Goal: Check status: Check status

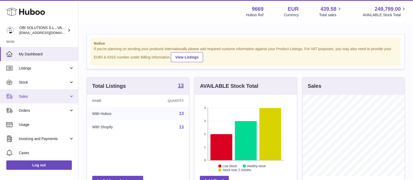
click at [52, 90] on link "Sales" at bounding box center [39, 96] width 78 height 14
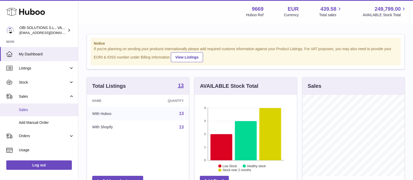
click at [44, 108] on span "Sales" at bounding box center [46, 109] width 55 height 5
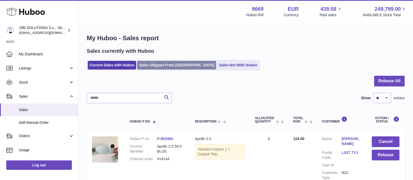
click at [176, 63] on link "Sales Shipped From [GEOGRAPHIC_DATA]" at bounding box center [176, 65] width 79 height 9
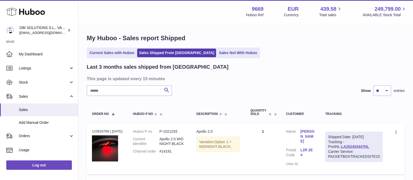
click at [139, 79] on h3 "This page is updated every 15 minutes" at bounding box center [245, 79] width 317 height 6
click at [135, 90] on input "text" at bounding box center [129, 90] width 85 height 10
paste input "******"
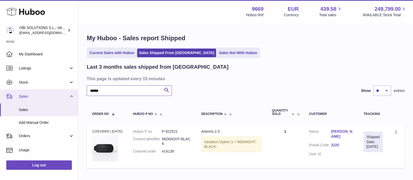
drag, startPoint x: 111, startPoint y: 92, endPoint x: 70, endPoint y: 89, distance: 41.1
click at [70, 89] on div "Huboo OBI SOLUTIONS S.L., VAT: B70911078 [EMAIL_ADDRESS][DOMAIN_NAME] Main My D…" at bounding box center [206, 106] width 413 height 212
paste input "text"
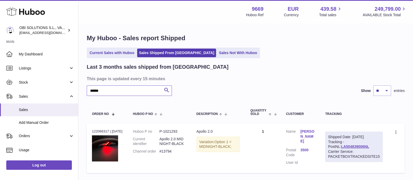
drag, startPoint x: 111, startPoint y: 88, endPoint x: 83, endPoint y: 92, distance: 28.3
click at [83, 92] on div "My Huboo - Sales report Shipped Current Sales with Huboo Sales Shipped From [GE…" at bounding box center [245, 105] width 335 height 163
paste input "text"
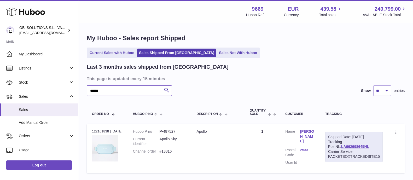
drag, startPoint x: 114, startPoint y: 92, endPoint x: 77, endPoint y: 92, distance: 36.9
click at [77, 92] on div "Huboo OBI SOLUTIONS S.L., VAT: B70911078 [EMAIL_ADDRESS][DOMAIN_NAME] Main My D…" at bounding box center [206, 108] width 413 height 217
paste input "text"
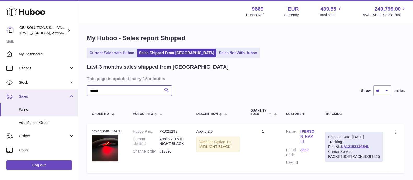
drag, startPoint x: 85, startPoint y: 90, endPoint x: 66, endPoint y: 90, distance: 18.8
click at [66, 90] on div "Huboo OBI SOLUTIONS S.L., VAT: B70911078 [EMAIL_ADDRESS][DOMAIN_NAME] Main My D…" at bounding box center [206, 108] width 413 height 217
paste input "text"
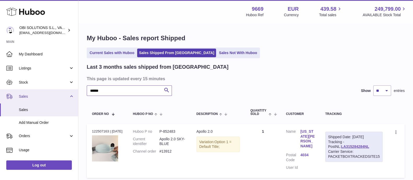
drag, startPoint x: 110, startPoint y: 95, endPoint x: 76, endPoint y: 94, distance: 34.0
click at [76, 94] on div "Huboo OBI SOLUTIONS S.L., VAT: B70911078 [EMAIL_ADDRESS][DOMAIN_NAME] Main My D…" at bounding box center [206, 111] width 413 height 222
paste input "text"
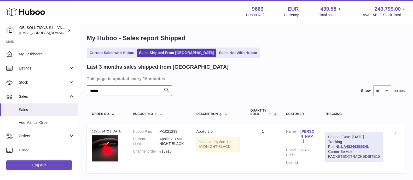
drag, startPoint x: 122, startPoint y: 93, endPoint x: 78, endPoint y: 90, distance: 43.3
click at [78, 90] on div "My Huboo - Sales report Shipped Current Sales with Huboo Sales Shipped From [GE…" at bounding box center [245, 105] width 335 height 163
drag, startPoint x: 82, startPoint y: 91, endPoint x: 74, endPoint y: 91, distance: 8.4
click at [74, 91] on div "Huboo OBI SOLUTIONS S.L., VAT: B70911078 [EMAIL_ADDRESS][DOMAIN_NAME] Main My D…" at bounding box center [206, 108] width 413 height 217
paste input "text"
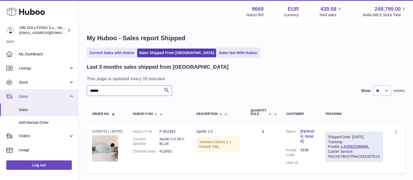
drag, startPoint x: 81, startPoint y: 92, endPoint x: 75, endPoint y: 91, distance: 6.3
click at [75, 91] on div "Huboo OBI SOLUTIONS S.L., VAT: B70911078 [EMAIL_ADDRESS][DOMAIN_NAME] Main My D…" at bounding box center [206, 108] width 413 height 217
paste input "text"
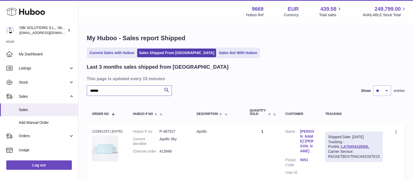
drag, startPoint x: 107, startPoint y: 91, endPoint x: 79, endPoint y: 92, distance: 28.5
click at [82, 92] on div "My Huboo - Sales report Shipped Current Sales with Huboo Sales Shipped From [GE…" at bounding box center [245, 110] width 335 height 173
paste input "text"
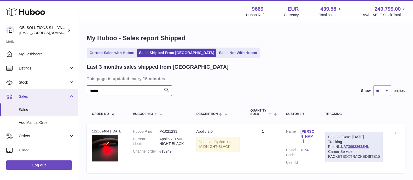
drag, startPoint x: 77, startPoint y: 93, endPoint x: 69, endPoint y: 93, distance: 8.1
click at [69, 93] on div "Huboo OBI SOLUTIONS S.L., VAT: B70911078 [EMAIL_ADDRESS][DOMAIN_NAME] Main My D…" at bounding box center [206, 108] width 413 height 217
paste input "text"
drag, startPoint x: 120, startPoint y: 90, endPoint x: 65, endPoint y: 91, distance: 54.7
click at [65, 91] on div "Huboo OBI SOLUTIONS S.L., VAT: B70911078 [EMAIL_ADDRESS][DOMAIN_NAME] Main My D…" at bounding box center [206, 108] width 413 height 217
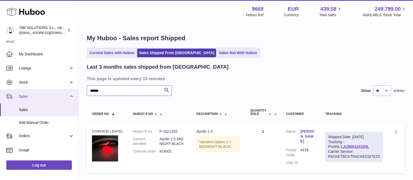
paste input "text"
drag, startPoint x: 104, startPoint y: 91, endPoint x: 63, endPoint y: 90, distance: 41.6
click at [63, 90] on div "Huboo OBI SOLUTIONS S.L., VAT: B70911078 [EMAIL_ADDRESS][DOMAIN_NAME] Main My D…" at bounding box center [206, 108] width 413 height 217
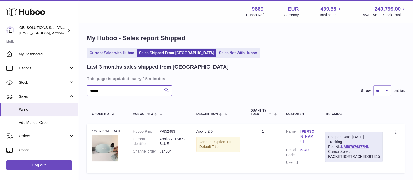
paste input "text"
drag, startPoint x: 118, startPoint y: 91, endPoint x: 83, endPoint y: 91, distance: 34.8
click at [83, 91] on div "My Huboo - Sales report Shipped Current Sales with Huboo Sales Shipped From [GE…" at bounding box center [245, 105] width 335 height 163
paste input "text"
drag, startPoint x: 110, startPoint y: 90, endPoint x: 96, endPoint y: 77, distance: 19.1
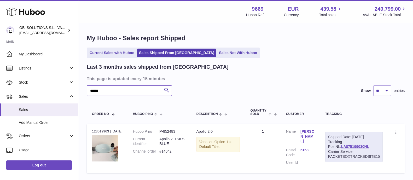
click at [77, 91] on div "Huboo OBI SOLUTIONS S.L., VAT: B70911078 [EMAIL_ADDRESS][DOMAIN_NAME] Main My D…" at bounding box center [206, 108] width 413 height 217
paste input "text"
drag, startPoint x: 116, startPoint y: 85, endPoint x: 82, endPoint y: 87, distance: 34.8
click at [82, 87] on div "My Huboo - Sales report Shipped Current Sales with Huboo Sales Shipped From [GE…" at bounding box center [245, 105] width 335 height 163
paste input "text"
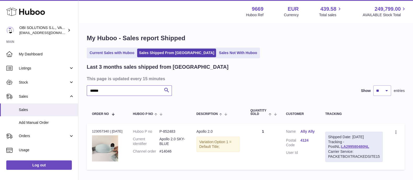
drag, startPoint x: 121, startPoint y: 90, endPoint x: 78, endPoint y: 90, distance: 42.4
click at [78, 90] on div "Huboo OBI SOLUTIONS S.L., VAT: B70911078 [EMAIL_ADDRESS][DOMAIN_NAME] Main My D…" at bounding box center [206, 107] width 413 height 214
paste input "text"
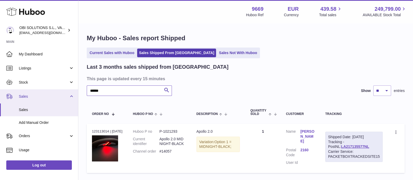
drag, startPoint x: 135, startPoint y: 88, endPoint x: 69, endPoint y: 92, distance: 66.8
click at [69, 92] on div "Huboo OBI SOLUTIONS S.L., VAT: B70911078 [EMAIL_ADDRESS][DOMAIN_NAME] Main My D…" at bounding box center [206, 108] width 413 height 217
paste input "text"
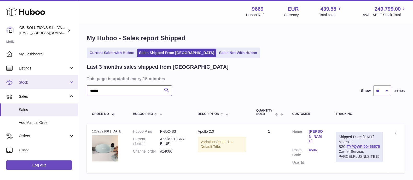
drag, startPoint x: 102, startPoint y: 89, endPoint x: 77, endPoint y: 88, distance: 25.9
click at [77, 88] on div "Huboo OBI SOLUTIONS S.L., VAT: B70911078 [EMAIL_ADDRESS][DOMAIN_NAME] Main My D…" at bounding box center [206, 108] width 413 height 217
paste input "text"
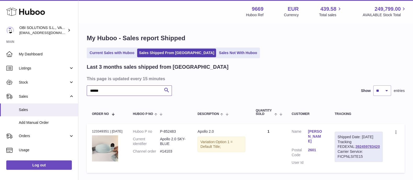
drag, startPoint x: 116, startPoint y: 92, endPoint x: 82, endPoint y: 90, distance: 34.0
click at [82, 90] on div "My Huboo - Sales report Shipped Current Sales with Huboo Sales Shipped From [GE…" at bounding box center [245, 105] width 335 height 163
drag, startPoint x: 100, startPoint y: 89, endPoint x: 73, endPoint y: 88, distance: 26.7
click at [73, 88] on div "Huboo OBI SOLUTIONS S.L., VAT: B70911078 [EMAIL_ADDRESS][DOMAIN_NAME] Main My D…" at bounding box center [206, 108] width 413 height 217
paste input "text"
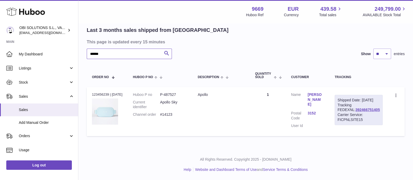
scroll to position [48, 0]
drag, startPoint x: 98, startPoint y: 41, endPoint x: 80, endPoint y: 41, distance: 18.3
click at [80, 41] on div "My Huboo - Sales report Shipped Current Sales with Huboo Sales Shipped From [GE…" at bounding box center [245, 68] width 335 height 163
paste input "text"
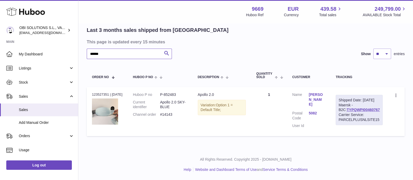
scroll to position [38, 0]
drag, startPoint x: 95, startPoint y: 47, endPoint x: 85, endPoint y: 49, distance: 10.3
click at [85, 49] on div "My Huboo - Sales report Shipped Current Sales with Huboo Sales Shipped From [GE…" at bounding box center [245, 68] width 335 height 163
paste input "text"
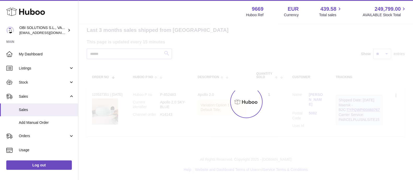
scroll to position [48, 0]
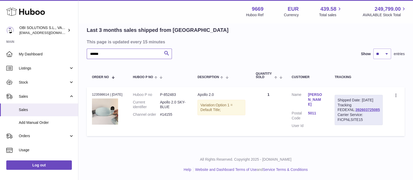
drag, startPoint x: 120, startPoint y: 44, endPoint x: 85, endPoint y: 41, distance: 34.9
click at [85, 41] on div "My Huboo - Sales report Shipped Current Sales with Huboo Sales Shipped From [GE…" at bounding box center [245, 68] width 335 height 163
paste input "text"
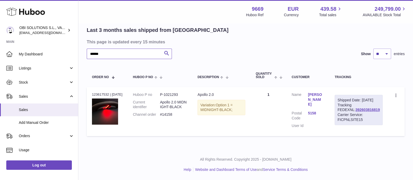
drag, startPoint x: 101, startPoint y: 41, endPoint x: 73, endPoint y: 41, distance: 28.0
click at [73, 41] on div "Huboo OBI SOLUTIONS S.L., VAT: B70911078 [EMAIL_ADDRESS][DOMAIN_NAME] Main My D…" at bounding box center [206, 71] width 413 height 217
paste input "text"
drag, startPoint x: 107, startPoint y: 45, endPoint x: 87, endPoint y: 45, distance: 20.1
click at [87, 49] on input "******" at bounding box center [129, 54] width 85 height 10
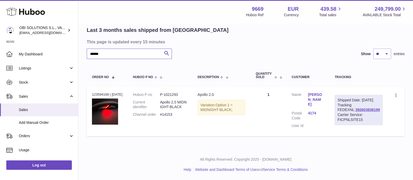
paste input "text"
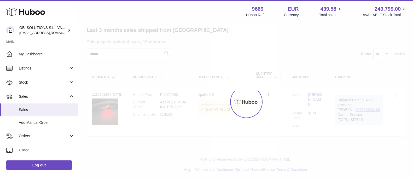
scroll to position [38, 0]
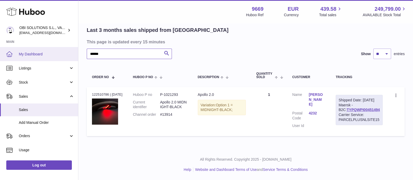
paste input "text"
drag, startPoint x: 110, startPoint y: 52, endPoint x: 74, endPoint y: 50, distance: 35.8
click at [74, 49] on div "Huboo OBI SOLUTIONS S.L., VAT: B70911078 [EMAIL_ADDRESS][DOMAIN_NAME] Main My D…" at bounding box center [206, 71] width 413 height 217
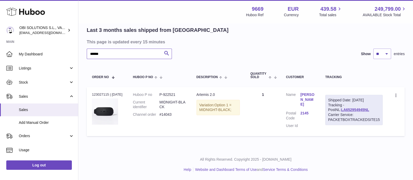
paste input "text"
drag, startPoint x: 125, startPoint y: 54, endPoint x: 87, endPoint y: 57, distance: 38.3
click at [87, 57] on input "******" at bounding box center [129, 54] width 85 height 10
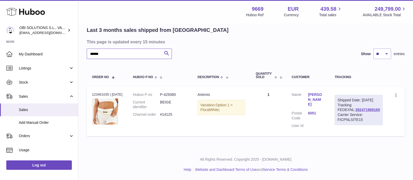
scroll to position [48, 0]
drag, startPoint x: 107, startPoint y: 44, endPoint x: 85, endPoint y: 44, distance: 22.2
click at [84, 42] on div "My Huboo - Sales report Shipped Current Sales with Huboo Sales Shipped From [GE…" at bounding box center [245, 68] width 335 height 163
paste input "text"
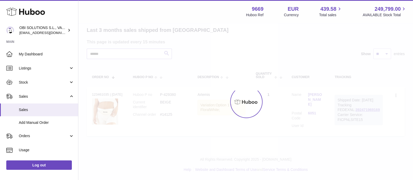
scroll to position [38, 0]
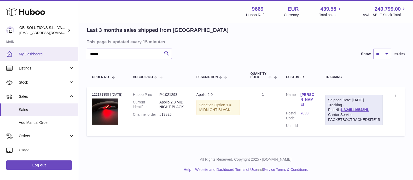
drag, startPoint x: 105, startPoint y: 50, endPoint x: 74, endPoint y: 50, distance: 30.9
click at [69, 50] on div "Huboo OBI SOLUTIONS S.L., VAT: B70911078 [EMAIL_ADDRESS][DOMAIN_NAME] Main My D…" at bounding box center [206, 71] width 413 height 217
paste input "text"
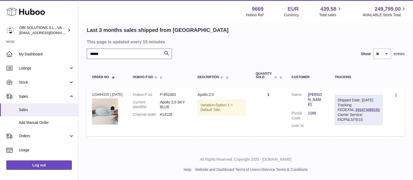
scroll to position [48, 0]
drag, startPoint x: 109, startPoint y: 44, endPoint x: 77, endPoint y: 43, distance: 32.2
click at [77, 43] on div "Huboo OBI SOLUTIONS S.L., VAT: B70911078 [EMAIL_ADDRESS][DOMAIN_NAME] Main My D…" at bounding box center [206, 71] width 413 height 217
paste input "text"
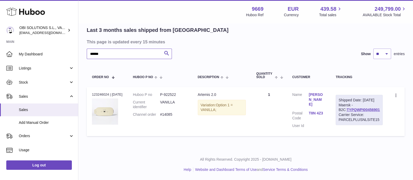
scroll to position [38, 0]
click at [115, 54] on input "******" at bounding box center [129, 54] width 85 height 10
click at [123, 57] on div "Last 3 months sales shipped from [GEOGRAPHIC_DATA] This page is updated every 1…" at bounding box center [246, 83] width 318 height 112
drag, startPoint x: 120, startPoint y: 54, endPoint x: 90, endPoint y: 58, distance: 30.5
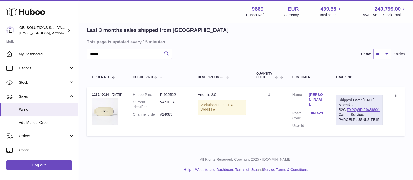
click at [90, 56] on input "******" at bounding box center [129, 54] width 85 height 10
paste input "text"
drag, startPoint x: 119, startPoint y: 54, endPoint x: 78, endPoint y: 52, distance: 41.4
click at [78, 52] on div "Huboo OBI SOLUTIONS S.L., VAT: B70911078 [EMAIL_ADDRESS][DOMAIN_NAME] Main My D…" at bounding box center [206, 71] width 413 height 217
paste input "text"
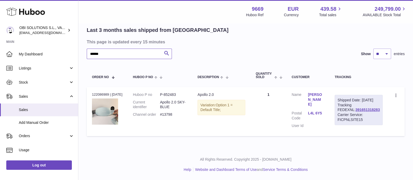
drag, startPoint x: 103, startPoint y: 53, endPoint x: 78, endPoint y: 54, distance: 25.4
click at [78, 53] on div "Huboo OBI SOLUTIONS S.L., VAT: B70911078 [EMAIL_ADDRESS][DOMAIN_NAME] Main My D…" at bounding box center [206, 71] width 413 height 217
paste input "text"
drag, startPoint x: 89, startPoint y: 54, endPoint x: 81, endPoint y: 54, distance: 8.1
click at [81, 54] on div "My Huboo - Sales report Shipped Current Sales with Huboo Sales Shipped From [GE…" at bounding box center [245, 68] width 335 height 163
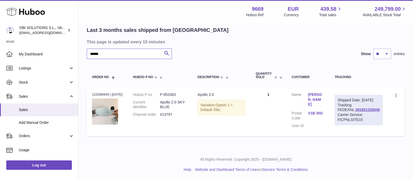
paste input "text"
drag, startPoint x: 88, startPoint y: 52, endPoint x: 81, endPoint y: 52, distance: 7.3
click at [86, 52] on div "My Huboo - Sales report Shipped Current Sales with Huboo Sales Shipped From [GE…" at bounding box center [245, 68] width 335 height 163
paste input "text"
drag, startPoint x: 105, startPoint y: 53, endPoint x: 76, endPoint y: 52, distance: 29.6
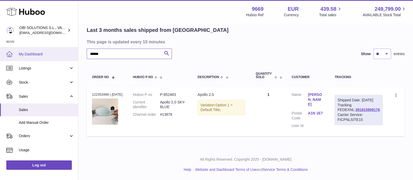
click at [68, 52] on div "Huboo OBI SOLUTIONS S.L., VAT: B70911078 [EMAIL_ADDRESS][DOMAIN_NAME] Main My D…" at bounding box center [206, 71] width 413 height 217
paste input "text"
drag, startPoint x: 109, startPoint y: 53, endPoint x: 74, endPoint y: 53, distance: 34.3
click at [74, 53] on div "Huboo OBI SOLUTIONS S.L., VAT: B70911078 [EMAIL_ADDRESS][DOMAIN_NAME] Main My D…" at bounding box center [206, 71] width 413 height 217
paste input "text"
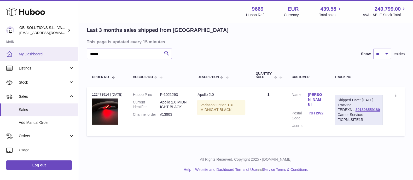
drag, startPoint x: 87, startPoint y: 51, endPoint x: 65, endPoint y: 50, distance: 22.2
click at [65, 50] on div "Huboo OBI SOLUTIONS S.L., VAT: B70911078 [EMAIL_ADDRESS][DOMAIN_NAME] Main My D…" at bounding box center [206, 71] width 413 height 217
paste input "text"
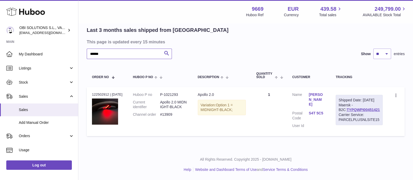
drag, startPoint x: 109, startPoint y: 54, endPoint x: 86, endPoint y: 58, distance: 23.3
click at [86, 57] on div "My Huboo - Sales report Shipped Current Sales with Huboo Sales Shipped From [GE…" at bounding box center [245, 68] width 335 height 163
paste input "text"
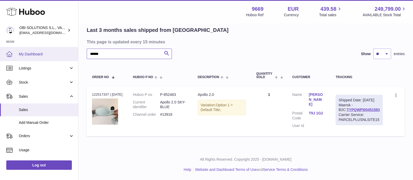
drag, startPoint x: 82, startPoint y: 53, endPoint x: 73, endPoint y: 52, distance: 8.9
click at [73, 52] on div "Huboo OBI SOLUTIONS S.L., VAT: B70911078 [EMAIL_ADDRESS][DOMAIN_NAME] Main My D…" at bounding box center [206, 71] width 413 height 217
paste input "text"
drag, startPoint x: 110, startPoint y: 52, endPoint x: 51, endPoint y: 50, distance: 58.6
click at [51, 48] on div "Huboo OBI SOLUTIONS S.L., VAT: B70911078 [EMAIL_ADDRESS][DOMAIN_NAME] Main My D…" at bounding box center [206, 71] width 413 height 217
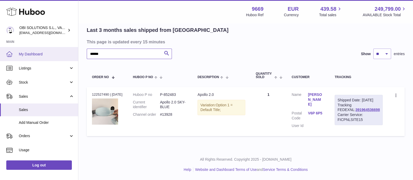
paste input "text"
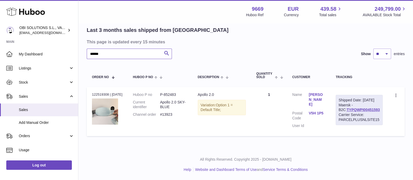
drag, startPoint x: 106, startPoint y: 49, endPoint x: 78, endPoint y: 51, distance: 27.6
click at [78, 51] on div "My Huboo - Sales report Shipped Current Sales with Huboo Sales Shipped From [GE…" at bounding box center [245, 68] width 335 height 163
paste input "text"
drag, startPoint x: 110, startPoint y: 54, endPoint x: 70, endPoint y: 53, distance: 40.0
click at [70, 53] on div "Huboo OBI SOLUTIONS S.L., VAT: B70911078 [EMAIL_ADDRESS][DOMAIN_NAME] Main My D…" at bounding box center [206, 71] width 413 height 217
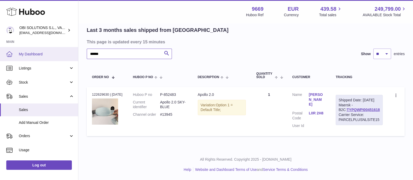
paste input "text"
drag, startPoint x: 111, startPoint y: 53, endPoint x: 77, endPoint y: 52, distance: 34.3
click at [77, 52] on div "Huboo OBI SOLUTIONS S.L., VAT: B70911078 [EMAIL_ADDRESS][DOMAIN_NAME] Main My D…" at bounding box center [206, 71] width 413 height 217
paste input "text"
drag, startPoint x: 108, startPoint y: 54, endPoint x: 90, endPoint y: 54, distance: 17.5
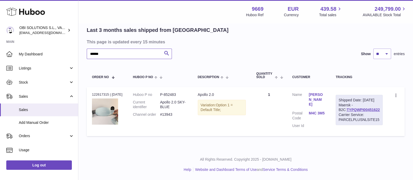
click at [90, 53] on input "******" at bounding box center [129, 54] width 85 height 10
paste input "text"
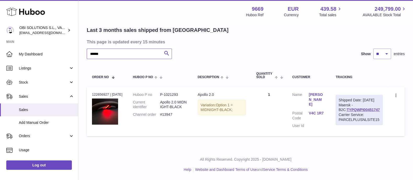
drag, startPoint x: 128, startPoint y: 53, endPoint x: 83, endPoint y: 53, distance: 45.5
click at [83, 53] on div "My Huboo - Sales report Shipped Current Sales with Huboo Sales Shipped From [GE…" at bounding box center [245, 68] width 335 height 163
paste input "text"
drag, startPoint x: 109, startPoint y: 52, endPoint x: 77, endPoint y: 53, distance: 31.4
click at [77, 53] on div "Huboo OBI SOLUTIONS S.L., VAT: B70911078 [EMAIL_ADDRESS][DOMAIN_NAME] Main My D…" at bounding box center [206, 71] width 413 height 217
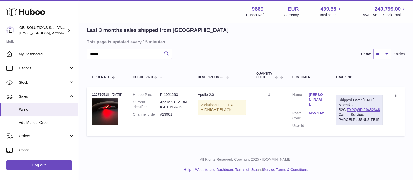
paste input "text"
drag, startPoint x: 129, startPoint y: 53, endPoint x: 81, endPoint y: 56, distance: 48.2
click at [81, 56] on div "My Huboo - Sales report Shipped Current Sales with Huboo Sales Shipped From [GE…" at bounding box center [245, 68] width 335 height 163
paste input "text"
drag, startPoint x: 90, startPoint y: 47, endPoint x: 68, endPoint y: 49, distance: 22.3
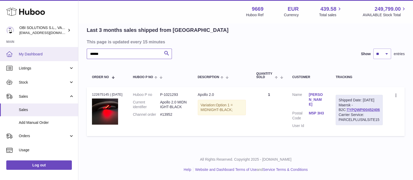
click at [68, 49] on div "Huboo OBI SOLUTIONS S.L., VAT: B70911078 [EMAIL_ADDRESS][DOMAIN_NAME] Main My D…" at bounding box center [206, 71] width 413 height 217
paste input "text"
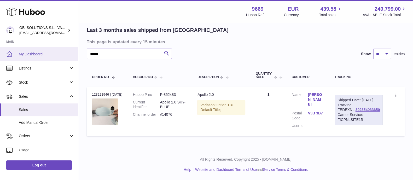
drag, startPoint x: 109, startPoint y: 52, endPoint x: 73, endPoint y: 50, distance: 35.3
click at [73, 50] on div "Huboo OBI SOLUTIONS S.L., VAT: B70911078 [EMAIL_ADDRESS][DOMAIN_NAME] Main My D…" at bounding box center [206, 71] width 413 height 217
paste input "text"
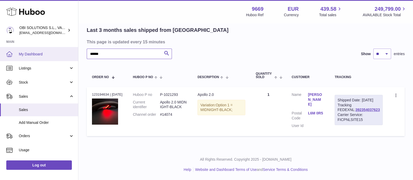
drag, startPoint x: 112, startPoint y: 48, endPoint x: 70, endPoint y: 52, distance: 42.6
click at [70, 52] on div "Huboo OBI SOLUTIONS S.L., VAT: B70911078 [EMAIL_ADDRESS][DOMAIN_NAME] Main My D…" at bounding box center [206, 71] width 413 height 217
paste input "text"
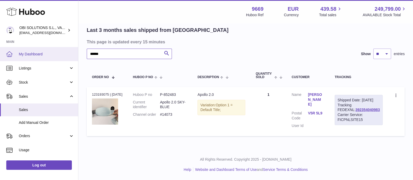
drag, startPoint x: 88, startPoint y: 54, endPoint x: 76, endPoint y: 54, distance: 12.3
click at [77, 54] on div "Huboo OBI SOLUTIONS S.L., VAT: B70911078 [EMAIL_ADDRESS][DOMAIN_NAME] Main My D…" at bounding box center [206, 71] width 413 height 217
paste input "text"
drag, startPoint x: 106, startPoint y: 52, endPoint x: 52, endPoint y: 53, distance: 54.2
click at [52, 53] on div "Huboo OBI SOLUTIONS S.L., VAT: B70911078 [EMAIL_ADDRESS][DOMAIN_NAME] Main My D…" at bounding box center [206, 71] width 413 height 217
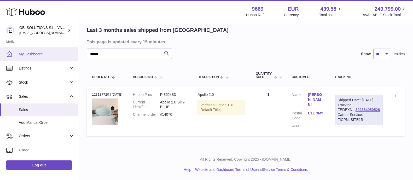
paste input "text"
drag, startPoint x: 112, startPoint y: 54, endPoint x: 73, endPoint y: 54, distance: 39.2
click at [73, 54] on div "Huboo OBI SOLUTIONS S.L., VAT: B70911078 [EMAIL_ADDRESS][DOMAIN_NAME] Main My D…" at bounding box center [206, 71] width 413 height 217
paste input "text"
drag, startPoint x: 114, startPoint y: 52, endPoint x: 86, endPoint y: 52, distance: 27.5
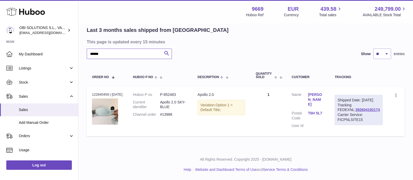
click at [86, 52] on div "My Huboo - Sales report Shipped Current Sales with Huboo Sales Shipped From [GE…" at bounding box center [245, 68] width 335 height 163
paste input "text"
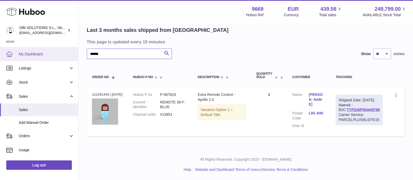
drag, startPoint x: 86, startPoint y: 52, endPoint x: 76, endPoint y: 53, distance: 10.0
click at [76, 53] on div "Huboo OBI SOLUTIONS S.L., VAT: B70911078 [EMAIL_ADDRESS][DOMAIN_NAME] Main My D…" at bounding box center [206, 71] width 413 height 217
paste input "text"
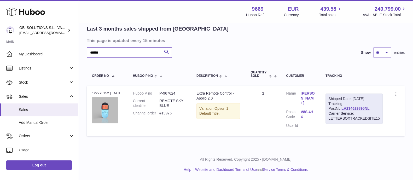
drag, startPoint x: 117, startPoint y: 52, endPoint x: 84, endPoint y: 52, distance: 33.5
click at [84, 52] on div "My Huboo - Sales report Shipped Current Sales with Huboo Sales Shipped From [GE…" at bounding box center [245, 67] width 335 height 164
paste input "text"
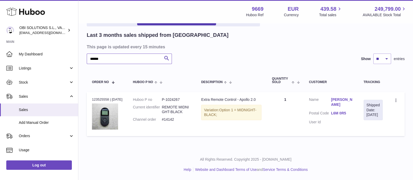
scroll to position [33, 0]
drag, startPoint x: 107, startPoint y: 58, endPoint x: 74, endPoint y: 57, distance: 33.2
click at [75, 57] on div "Huboo OBI SOLUTIONS S.L., VAT: B70911078 [EMAIL_ADDRESS][DOMAIN_NAME] Main My D…" at bounding box center [206, 74] width 413 height 212
paste input "text"
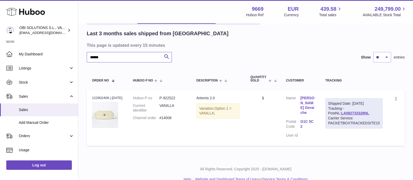
scroll to position [38, 0]
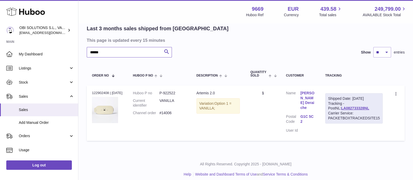
drag, startPoint x: 102, startPoint y: 53, endPoint x: 80, endPoint y: 53, distance: 22.2
click at [80, 52] on div "My Huboo - Sales report Shipped Current Sales with Huboo Sales Shipped From [GE…" at bounding box center [245, 69] width 335 height 169
paste input "text"
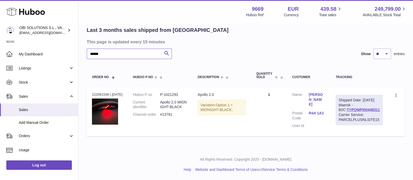
drag, startPoint x: 105, startPoint y: 50, endPoint x: 88, endPoint y: 53, distance: 17.4
click at [88, 53] on input "******" at bounding box center [129, 54] width 85 height 10
drag, startPoint x: 87, startPoint y: 52, endPoint x: 81, endPoint y: 52, distance: 5.8
click at [81, 52] on div "My Huboo - Sales report Shipped Current Sales with Huboo Sales Shipped From [GE…" at bounding box center [245, 68] width 335 height 163
paste input "text"
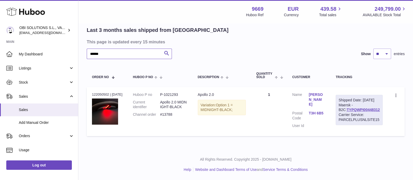
drag, startPoint x: 119, startPoint y: 54, endPoint x: 78, endPoint y: 54, distance: 40.5
click at [79, 54] on div "My Huboo - Sales report Shipped Current Sales with Huboo Sales Shipped From [GE…" at bounding box center [245, 68] width 335 height 163
paste input "text"
drag, startPoint x: 103, startPoint y: 53, endPoint x: 73, endPoint y: 52, distance: 29.8
click at [73, 52] on div "Huboo OBI SOLUTIONS S.L., VAT: B70911078 [EMAIL_ADDRESS][DOMAIN_NAME] Main My D…" at bounding box center [206, 71] width 413 height 217
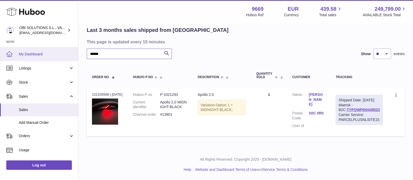
paste input "text"
drag, startPoint x: 117, startPoint y: 52, endPoint x: 68, endPoint y: 50, distance: 49.4
click at [68, 50] on div "Huboo OBI SOLUTIONS S.L., VAT: B70911078 [EMAIL_ADDRESS][DOMAIN_NAME] Main My D…" at bounding box center [206, 71] width 413 height 217
paste input "text"
drag, startPoint x: 120, startPoint y: 53, endPoint x: 73, endPoint y: 54, distance: 46.3
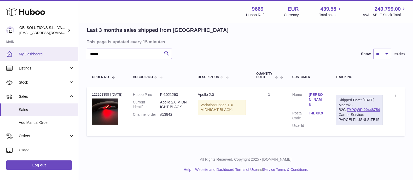
click at [73, 54] on div "Huboo OBI SOLUTIONS S.L., VAT: B70911078 [EMAIL_ADDRESS][DOMAIN_NAME] Main My D…" at bounding box center [206, 71] width 413 height 217
paste input "text"
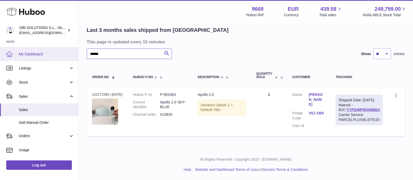
drag, startPoint x: 107, startPoint y: 50, endPoint x: 64, endPoint y: 52, distance: 43.2
click at [64, 52] on div "Huboo OBI SOLUTIONS S.L., VAT: B70911078 [EMAIL_ADDRESS][DOMAIN_NAME] Main My D…" at bounding box center [206, 71] width 413 height 217
paste input "text"
drag, startPoint x: 83, startPoint y: 50, endPoint x: 69, endPoint y: 50, distance: 13.9
click at [69, 50] on div "Huboo OBI SOLUTIONS S.L., VAT: B70911078 [EMAIL_ADDRESS][DOMAIN_NAME] Main My D…" at bounding box center [206, 71] width 413 height 217
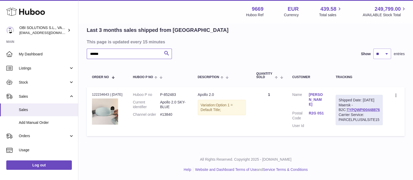
paste input "text"
drag, startPoint x: 113, startPoint y: 52, endPoint x: 74, endPoint y: 49, distance: 39.0
click at [73, 49] on div "Huboo OBI SOLUTIONS S.L., VAT: B70911078 [EMAIL_ADDRESS][DOMAIN_NAME] Main My D…" at bounding box center [206, 71] width 413 height 217
paste input "text"
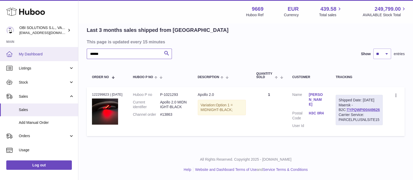
drag, startPoint x: 77, startPoint y: 53, endPoint x: 68, endPoint y: 53, distance: 9.4
click at [68, 53] on div "Huboo OBI SOLUTIONS S.L., VAT: B70911078 [EMAIL_ADDRESS][DOMAIN_NAME] Main My D…" at bounding box center [206, 71] width 413 height 217
paste input "text"
drag, startPoint x: 116, startPoint y: 52, endPoint x: 71, endPoint y: 51, distance: 45.5
click at [71, 51] on div "Huboo OBI SOLUTIONS S.L., VAT: B70911078 [EMAIL_ADDRESS][DOMAIN_NAME] Main My D…" at bounding box center [206, 71] width 413 height 217
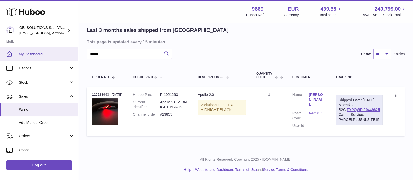
paste input "text"
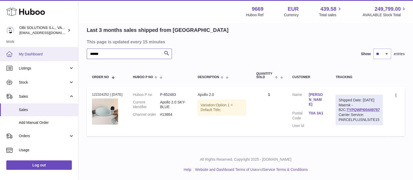
drag, startPoint x: 77, startPoint y: 55, endPoint x: 68, endPoint y: 54, distance: 9.0
click at [68, 54] on div "Huboo OBI SOLUTIONS S.L., VAT: B70911078 [EMAIL_ADDRESS][DOMAIN_NAME] Main My D…" at bounding box center [206, 71] width 413 height 217
paste input "text"
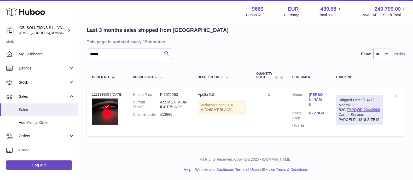
drag, startPoint x: 112, startPoint y: 53, endPoint x: 86, endPoint y: 53, distance: 25.4
click at [86, 53] on div "My Huboo - Sales report Shipped Current Sales with Huboo Sales Shipped From [GE…" at bounding box center [245, 68] width 335 height 163
paste input "text"
drag, startPoint x: 90, startPoint y: 51, endPoint x: 85, endPoint y: 52, distance: 5.8
click at [85, 51] on div "My Huboo - Sales report Shipped Current Sales with Huboo Sales Shipped From [GE…" at bounding box center [245, 68] width 335 height 163
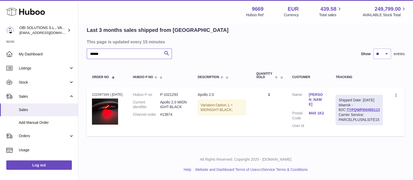
paste input "text"
drag, startPoint x: 99, startPoint y: 52, endPoint x: 88, endPoint y: 53, distance: 11.0
click at [88, 53] on input "******" at bounding box center [129, 54] width 85 height 10
paste input "text"
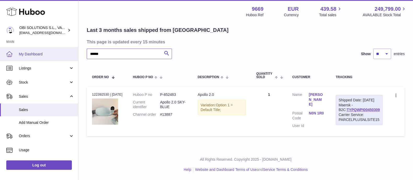
drag, startPoint x: 106, startPoint y: 53, endPoint x: 65, endPoint y: 53, distance: 40.8
click at [65, 53] on div "Huboo OBI SOLUTIONS S.L., VAT: B70911078 [EMAIL_ADDRESS][DOMAIN_NAME] Main My D…" at bounding box center [206, 71] width 413 height 217
paste input "text"
drag, startPoint x: 121, startPoint y: 56, endPoint x: 90, endPoint y: 50, distance: 31.5
click at [90, 50] on input "******" at bounding box center [129, 54] width 85 height 10
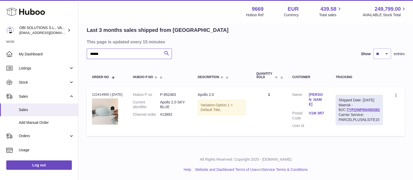
paste input "text"
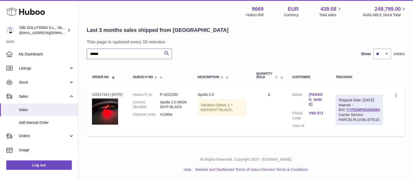
drag, startPoint x: 115, startPoint y: 51, endPoint x: 78, endPoint y: 53, distance: 36.1
click at [78, 52] on div "Huboo OBI SOLUTIONS S.L., VAT: B70911078 [EMAIL_ADDRESS][DOMAIN_NAME] Main My D…" at bounding box center [206, 71] width 413 height 217
paste input "text"
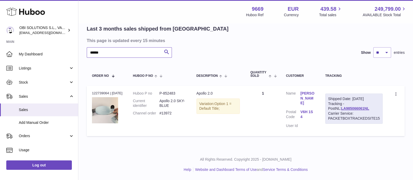
drag, startPoint x: 109, startPoint y: 53, endPoint x: 80, endPoint y: 51, distance: 28.3
click at [80, 50] on div "My Huboo - Sales report Shipped Current Sales with Huboo Sales Shipped From [GE…" at bounding box center [245, 67] width 335 height 164
paste input "text"
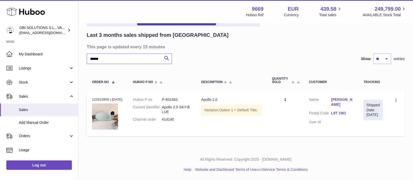
scroll to position [33, 0]
drag, startPoint x: 91, startPoint y: 58, endPoint x: 84, endPoint y: 58, distance: 6.8
click at [85, 58] on div "My Huboo - Sales report Shipped Current Sales with Huboo Sales Shipped From [GE…" at bounding box center [245, 71] width 335 height 158
paste input "text"
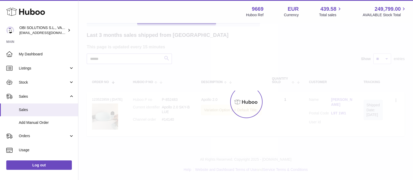
scroll to position [38, 0]
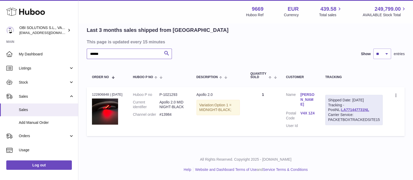
drag, startPoint x: 118, startPoint y: 53, endPoint x: 89, endPoint y: 51, distance: 29.4
click at [78, 54] on div "Huboo OBI SOLUTIONS S.L., VAT: B70911078 [EMAIL_ADDRESS][DOMAIN_NAME] Main My D…" at bounding box center [206, 71] width 413 height 217
paste input "text"
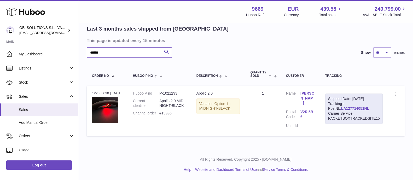
drag, startPoint x: 94, startPoint y: 51, endPoint x: 87, endPoint y: 51, distance: 7.1
click at [87, 51] on input "******" at bounding box center [129, 52] width 85 height 10
paste input "text"
drag, startPoint x: 113, startPoint y: 54, endPoint x: 65, endPoint y: 60, distance: 47.7
click at [67, 59] on div "Huboo OBI SOLUTIONS S.L., VAT: B70911078 [EMAIL_ADDRESS][DOMAIN_NAME] Main My D…" at bounding box center [206, 71] width 413 height 218
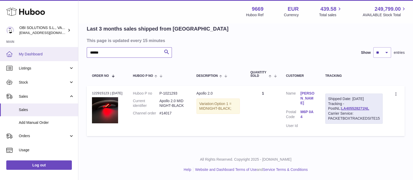
paste input "text"
drag, startPoint x: 105, startPoint y: 52, endPoint x: 75, endPoint y: 53, distance: 30.9
click at [75, 53] on div "Huboo OBI SOLUTIONS S.L., VAT: B70911078 [EMAIL_ADDRESS][DOMAIN_NAME] Main My D…" at bounding box center [206, 71] width 413 height 218
paste input "text"
drag, startPoint x: 110, startPoint y: 53, endPoint x: 72, endPoint y: 51, distance: 38.2
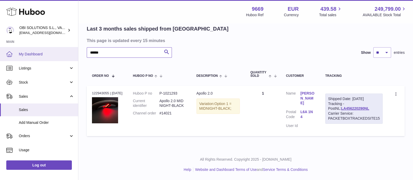
click at [72, 51] on div "Huboo OBI SOLUTIONS S.L., VAT: B70911078 [EMAIL_ADDRESS][DOMAIN_NAME] Main My D…" at bounding box center [206, 71] width 413 height 218
paste input "text"
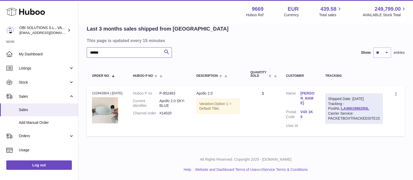
drag, startPoint x: 101, startPoint y: 53, endPoint x: 107, endPoint y: 53, distance: 6.8
click at [84, 53] on div "My Huboo - Sales report Shipped Current Sales with Huboo Sales Shipped From [GE…" at bounding box center [245, 67] width 335 height 164
paste input "text"
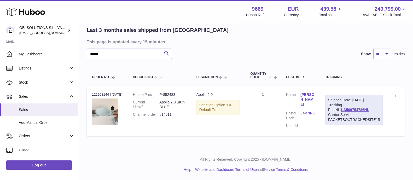
drag, startPoint x: 107, startPoint y: 53, endPoint x: 82, endPoint y: 51, distance: 25.1
click at [77, 53] on div "Huboo OBI SOLUTIONS S.L., VAT: B70911078 [EMAIL_ADDRESS][DOMAIN_NAME] Main My D…" at bounding box center [206, 71] width 413 height 217
paste input "text"
drag, startPoint x: 110, startPoint y: 57, endPoint x: 89, endPoint y: 56, distance: 21.2
click at [89, 56] on input "******" at bounding box center [129, 54] width 85 height 10
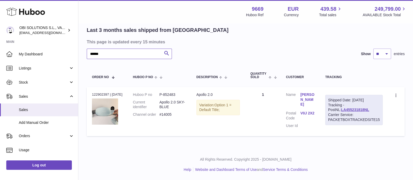
paste input "text"
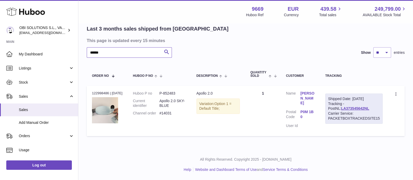
drag, startPoint x: 88, startPoint y: 52, endPoint x: 83, endPoint y: 52, distance: 4.7
click at [83, 52] on div "My Huboo - Sales report Shipped Current Sales with Huboo Sales Shipped From [GE…" at bounding box center [245, 67] width 335 height 164
paste input "text"
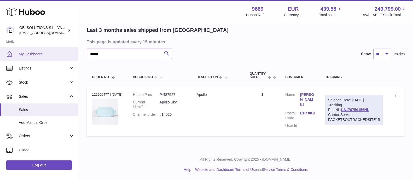
drag, startPoint x: 115, startPoint y: 49, endPoint x: 65, endPoint y: 49, distance: 49.7
click at [64, 49] on div "Huboo OBI SOLUTIONS S.L., VAT: B70911078 [EMAIL_ADDRESS][DOMAIN_NAME] Main My D…" at bounding box center [206, 71] width 413 height 217
paste input "text"
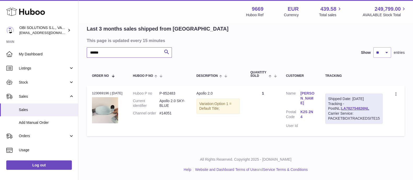
click at [84, 50] on div "My Huboo - Sales report Shipped Current Sales with Huboo Sales Shipped From [GE…" at bounding box center [245, 67] width 335 height 164
paste input "text"
drag, startPoint x: 112, startPoint y: 50, endPoint x: 85, endPoint y: 50, distance: 27.2
click at [85, 50] on div "My Huboo - Sales report Shipped Current Sales with Huboo Sales Shipped From [GE…" at bounding box center [245, 67] width 335 height 164
paste input "text"
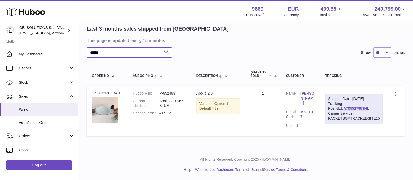
drag, startPoint x: 98, startPoint y: 51, endPoint x: 88, endPoint y: 51, distance: 10.5
click at [88, 51] on input "******" at bounding box center [129, 52] width 85 height 10
paste input "text"
drag, startPoint x: 123, startPoint y: 53, endPoint x: 81, endPoint y: 54, distance: 42.1
click at [81, 54] on div "My Huboo - Sales report Shipped Current Sales with Huboo Sales Shipped From [GE…" at bounding box center [245, 67] width 335 height 164
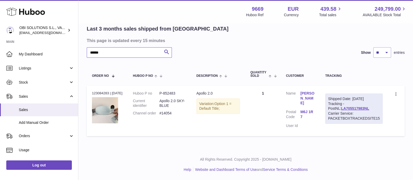
paste input "text"
click at [266, 46] on div "Last 3 months sales shipped from [GEOGRAPHIC_DATA] This page is updated every 1…" at bounding box center [246, 81] width 318 height 113
drag, startPoint x: 106, startPoint y: 50, endPoint x: 81, endPoint y: 52, distance: 25.9
click at [81, 52] on div "My Huboo - Sales report Shipped Current Sales with Huboo Sales Shipped From [GE…" at bounding box center [245, 67] width 335 height 164
paste input "text"
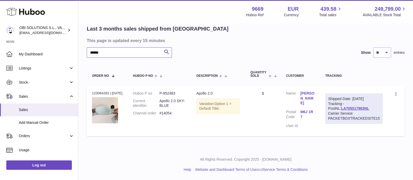
drag, startPoint x: 107, startPoint y: 51, endPoint x: 77, endPoint y: 49, distance: 29.9
click at [77, 49] on div "Huboo OBI SOLUTIONS S.L., VAT: B70911078 [EMAIL_ADDRESS][DOMAIN_NAME] Main My D…" at bounding box center [206, 71] width 413 height 218
paste input "text"
drag, startPoint x: 73, startPoint y: 51, endPoint x: 65, endPoint y: 50, distance: 8.2
click at [65, 50] on div "Huboo OBI SOLUTIONS S.L., VAT: B70911078 [EMAIL_ADDRESS][DOMAIN_NAME] Main My D…" at bounding box center [206, 71] width 413 height 218
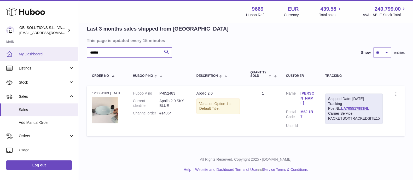
paste input "text"
click at [152, 149] on div "All Rights Reserved. Copyright 2025 - [DOMAIN_NAME] Help Website and Dashboard …" at bounding box center [245, 164] width 335 height 31
drag, startPoint x: 90, startPoint y: 53, endPoint x: 73, endPoint y: 53, distance: 16.7
click at [73, 53] on div "Huboo OBI SOLUTIONS S.L., VAT: B70911078 [EMAIL_ADDRESS][DOMAIN_NAME] Main My D…" at bounding box center [206, 71] width 413 height 218
paste input "text"
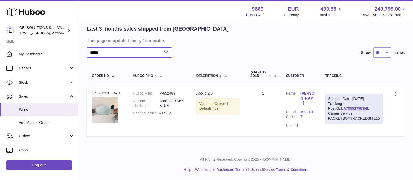
click at [77, 53] on div "Huboo OBI SOLUTIONS S.L., VAT: B70911078 [EMAIL_ADDRESS][DOMAIN_NAME] Main My D…" at bounding box center [206, 71] width 413 height 218
paste input "text"
drag, startPoint x: 113, startPoint y: 48, endPoint x: 77, endPoint y: 47, distance: 36.6
click at [77, 47] on div "Huboo OBI SOLUTIONS S.L., VAT: B70911078 [EMAIL_ADDRESS][DOMAIN_NAME] Main My D…" at bounding box center [206, 71] width 413 height 218
paste input "text"
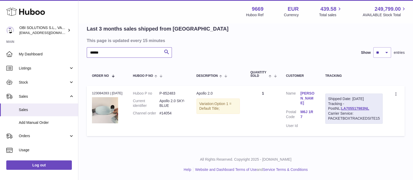
type input "******"
